Goal: Navigation & Orientation: Find specific page/section

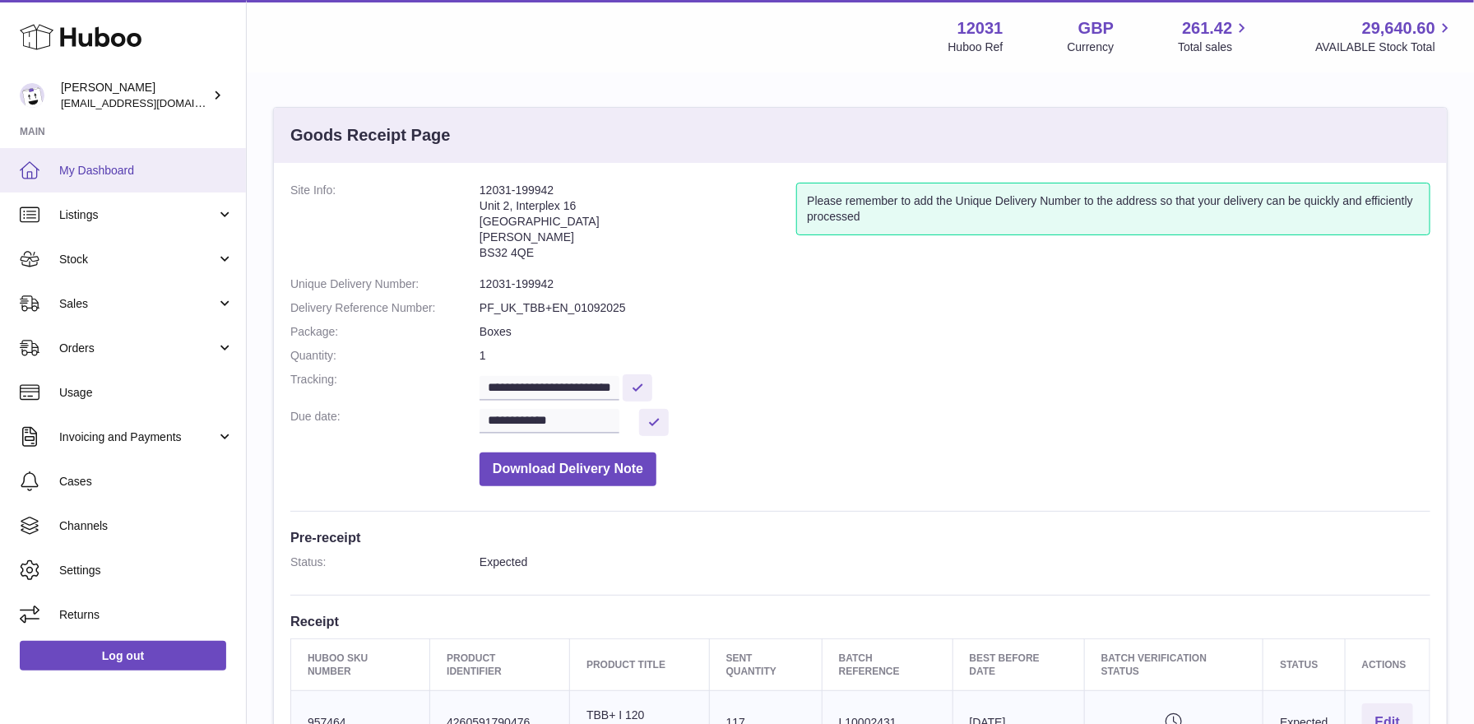
click at [143, 167] on span "My Dashboard" at bounding box center [146, 171] width 174 height 16
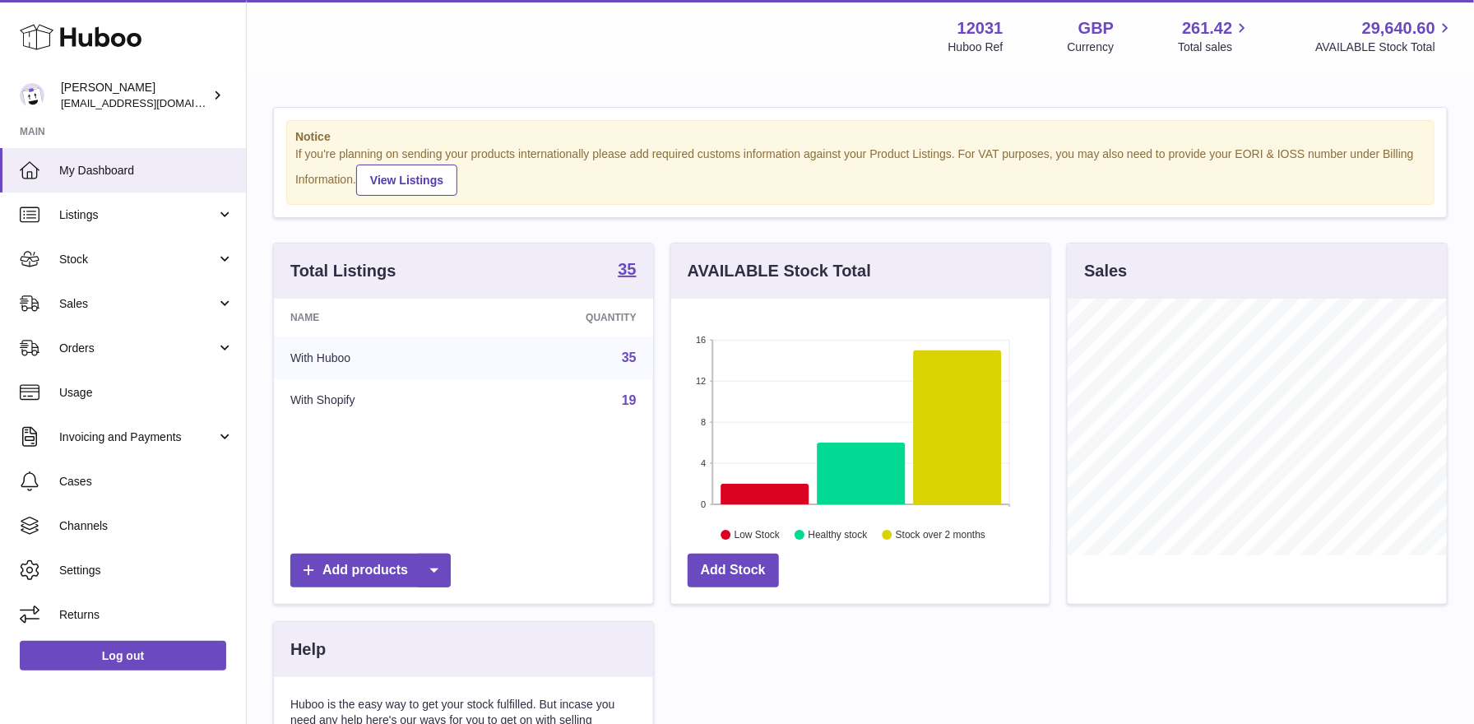
scroll to position [256, 379]
